Goal: Transaction & Acquisition: Subscribe to service/newsletter

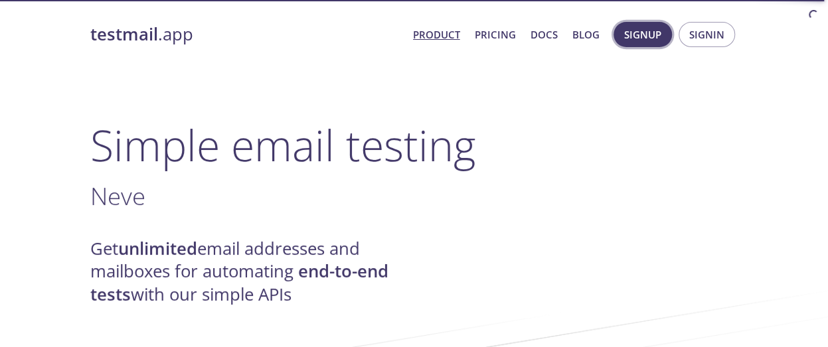
click at [644, 32] on span "Signup" at bounding box center [642, 34] width 37 height 17
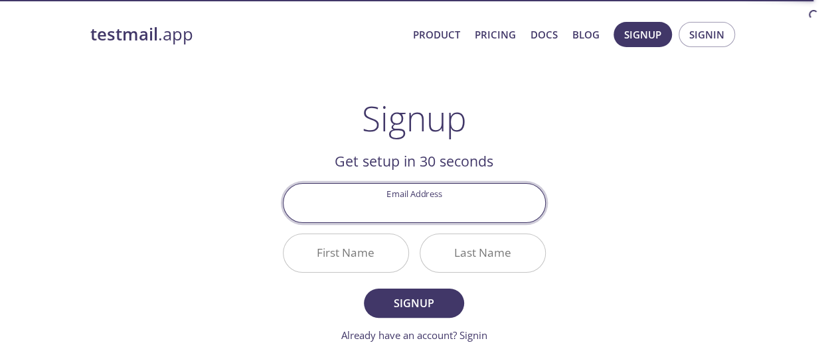
click at [420, 204] on input "Email Address" at bounding box center [415, 203] width 262 height 38
type input "[DOMAIN_NAME][EMAIL_ADDRESS][DOMAIN_NAME]"
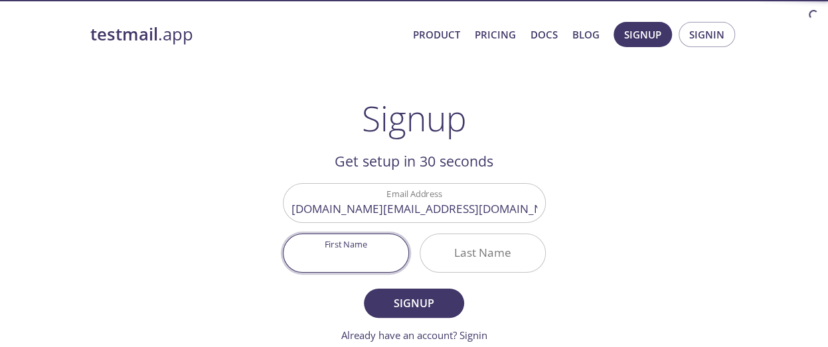
click at [345, 255] on input "First Name" at bounding box center [346, 253] width 125 height 38
type input "[PERSON_NAME]"
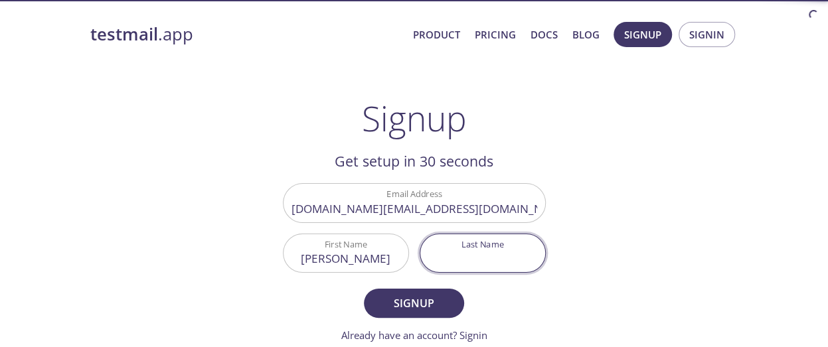
click at [466, 244] on input "Last Name" at bounding box center [482, 253] width 125 height 38
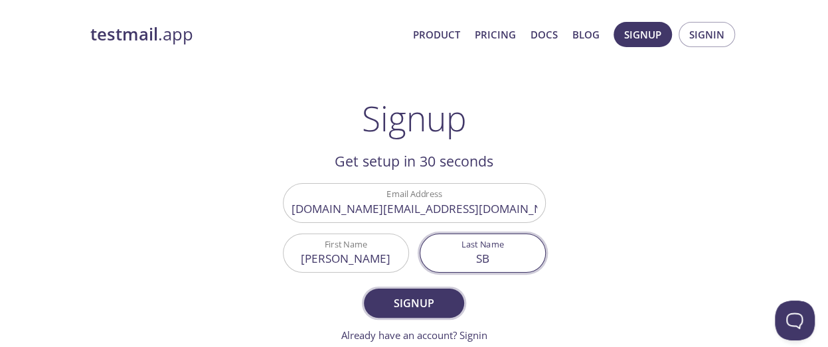
type input "SB"
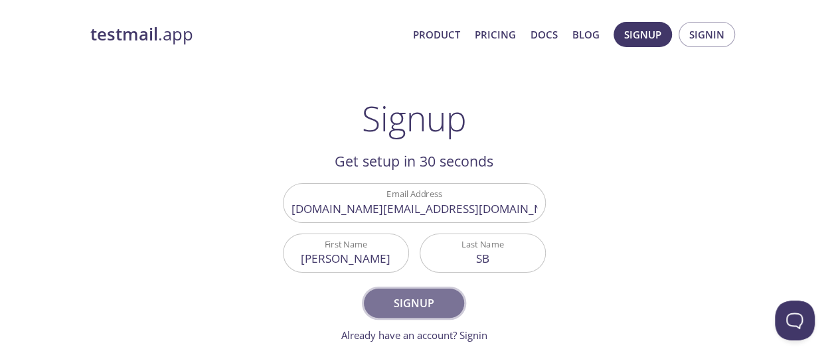
click at [423, 295] on span "Signup" at bounding box center [414, 303] width 70 height 19
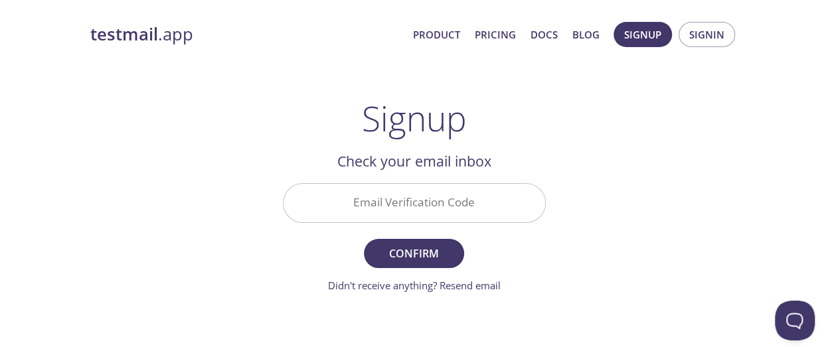
click at [355, 205] on input "Email Verification Code" at bounding box center [415, 203] width 262 height 38
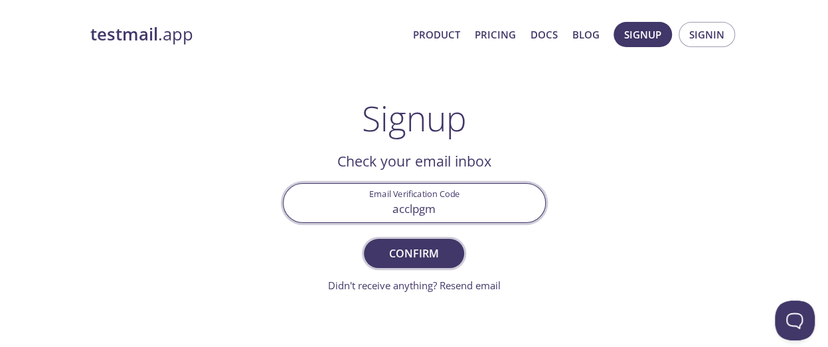
type input "acclpgm"
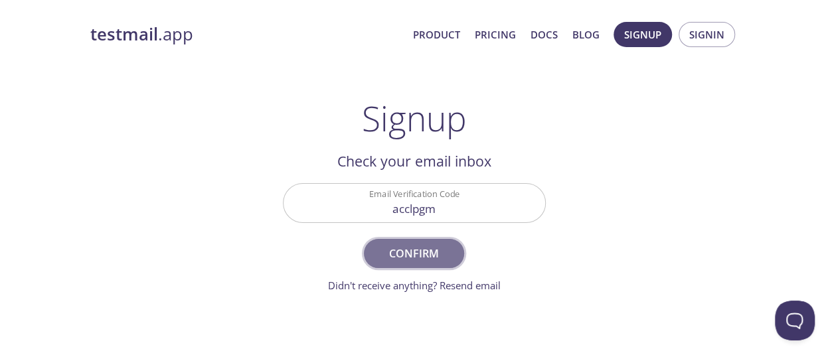
click at [410, 249] on span "Confirm" at bounding box center [414, 253] width 70 height 19
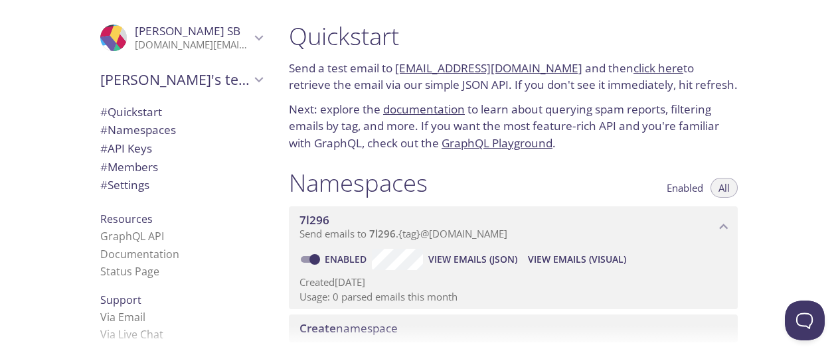
click at [766, 124] on div "Quickstart Send a test email to [EMAIL_ADDRESS][DOMAIN_NAME] and then click her…" at bounding box center [558, 173] width 560 height 347
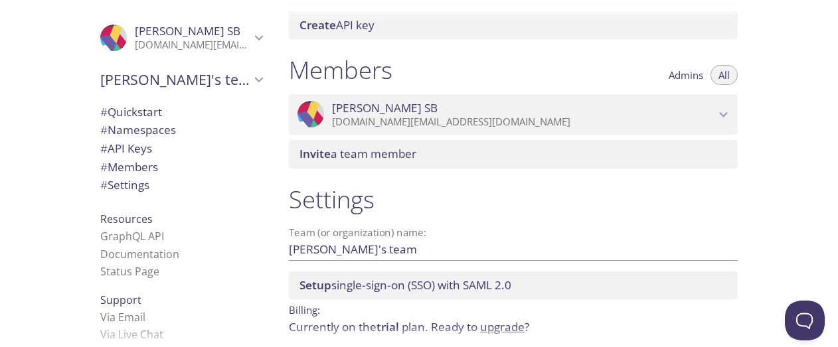
scroll to position [544, 0]
